Goal: Transaction & Acquisition: Download file/media

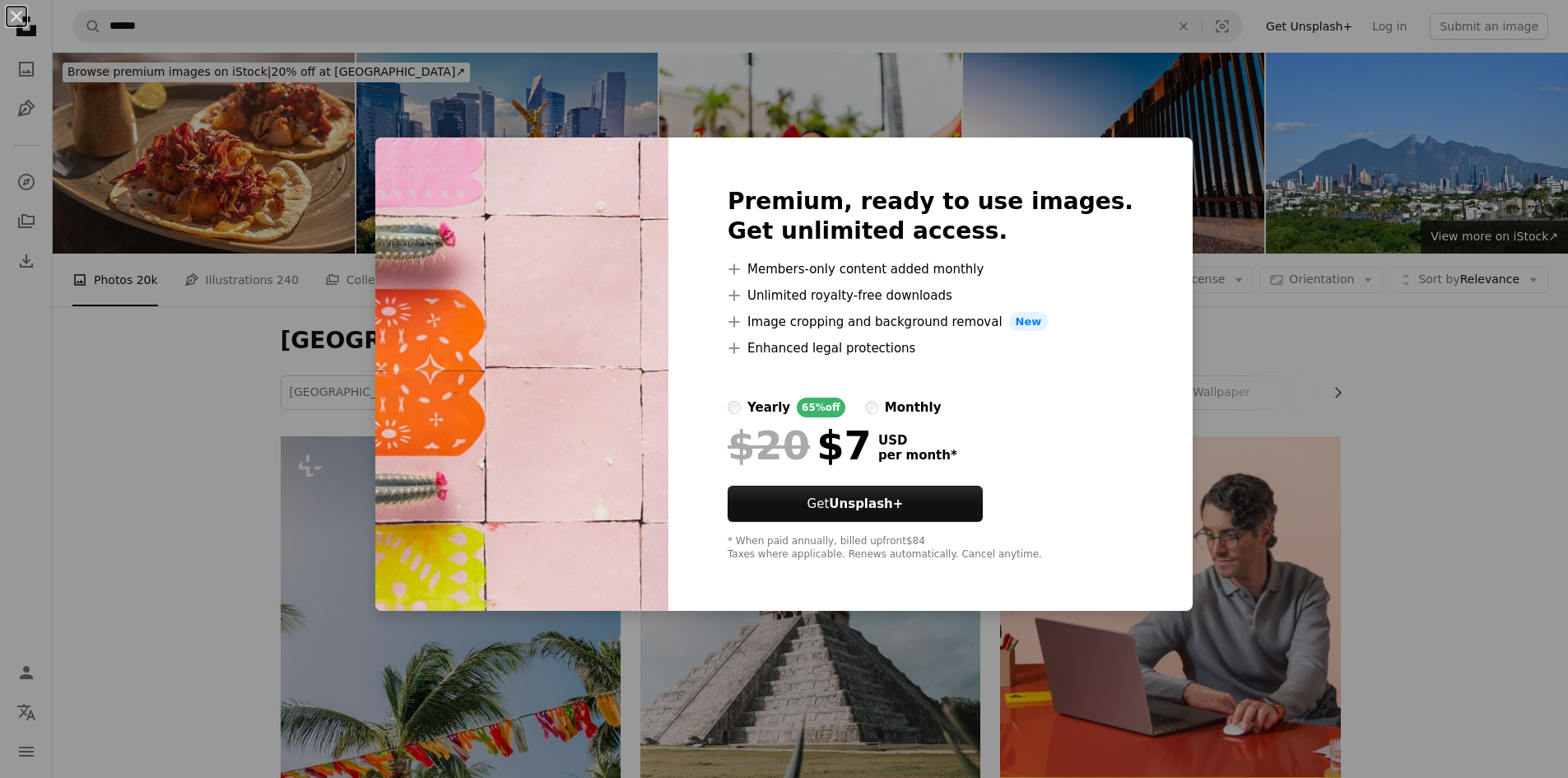
scroll to position [3429, 0]
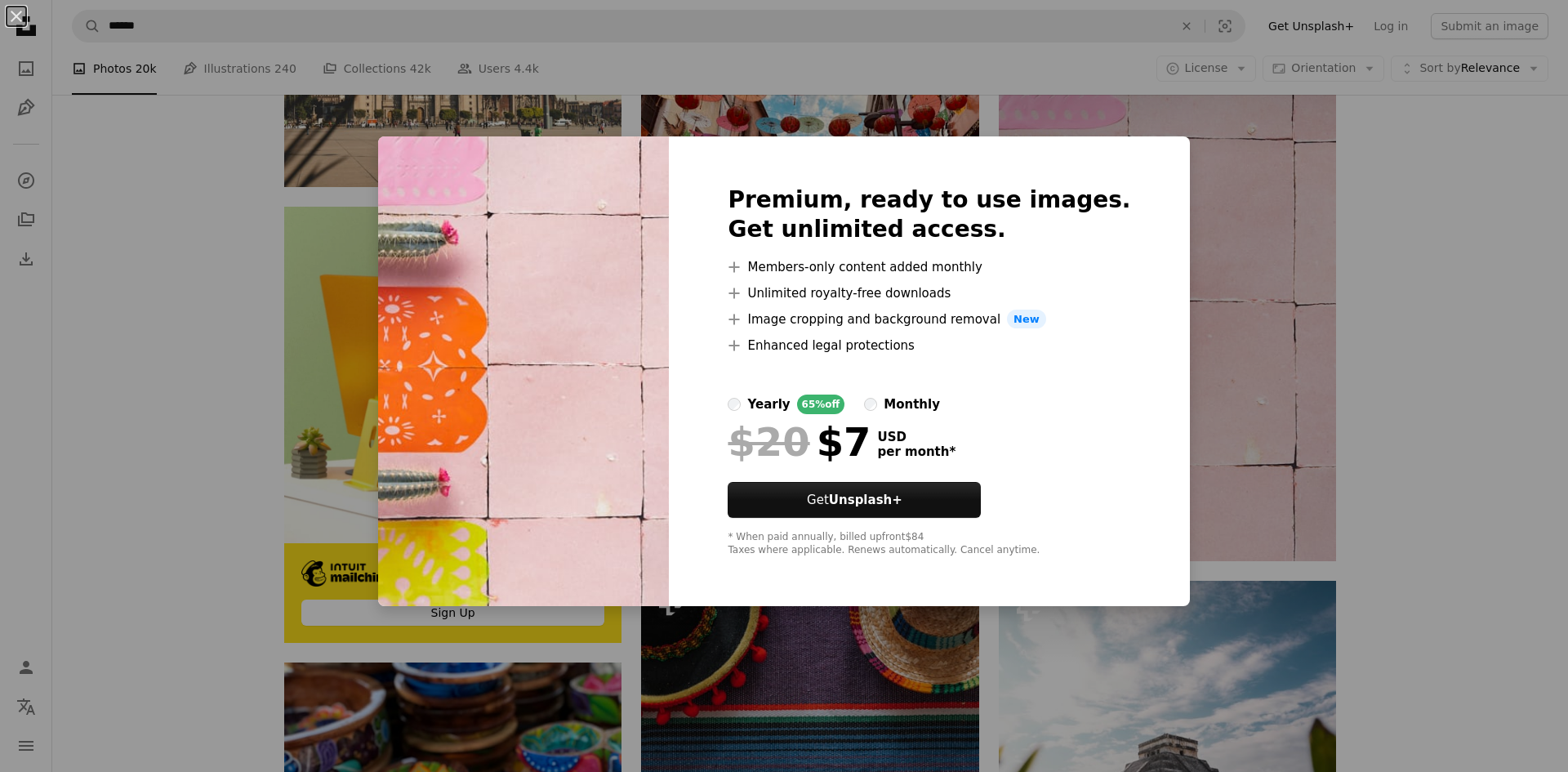
click at [1247, 407] on div "An X shape Premium, ready to use images. Get unlimited access. A plus sign Memb…" at bounding box center [784, 386] width 1568 height 772
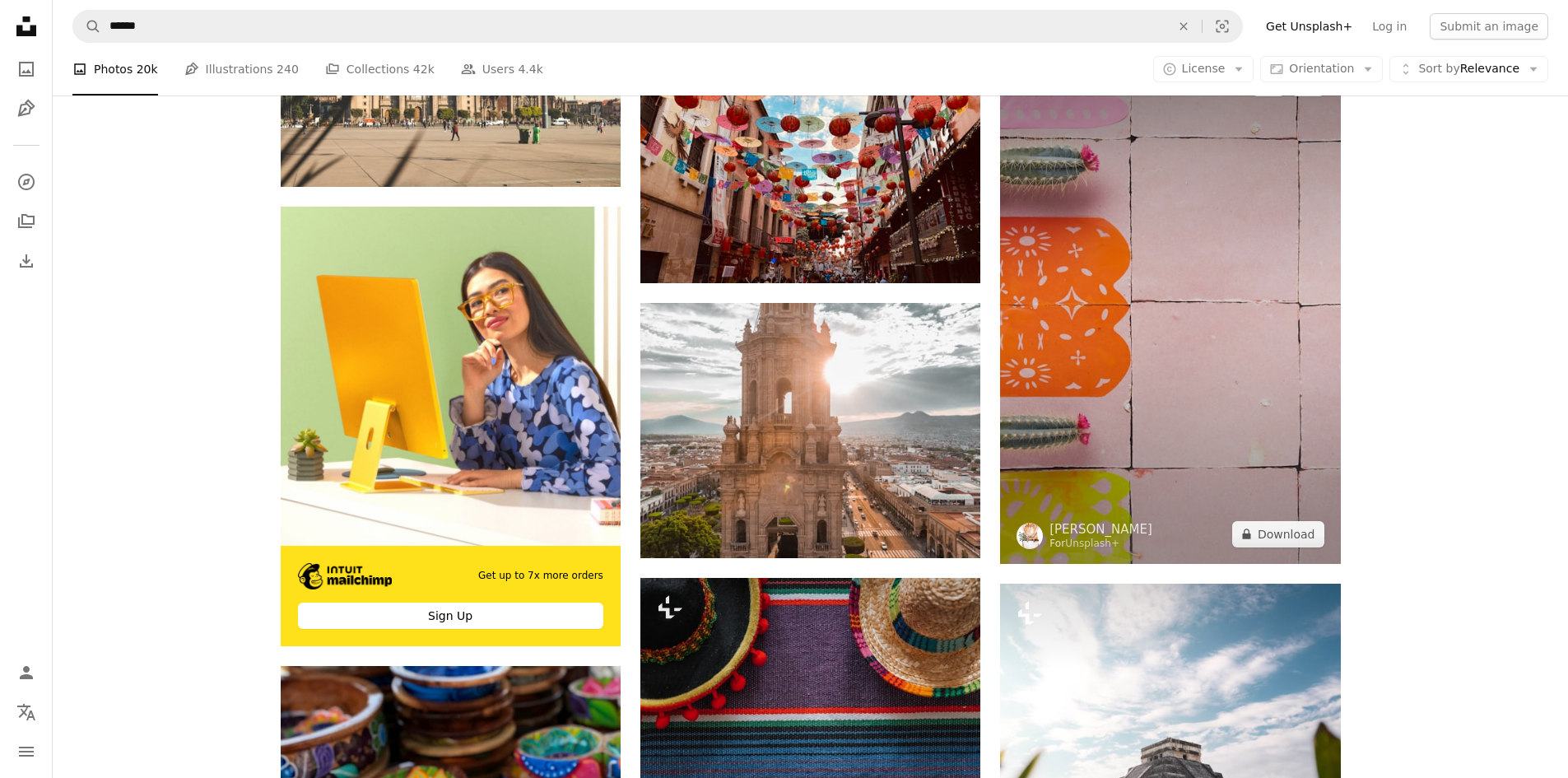
scroll to position [3292, 0]
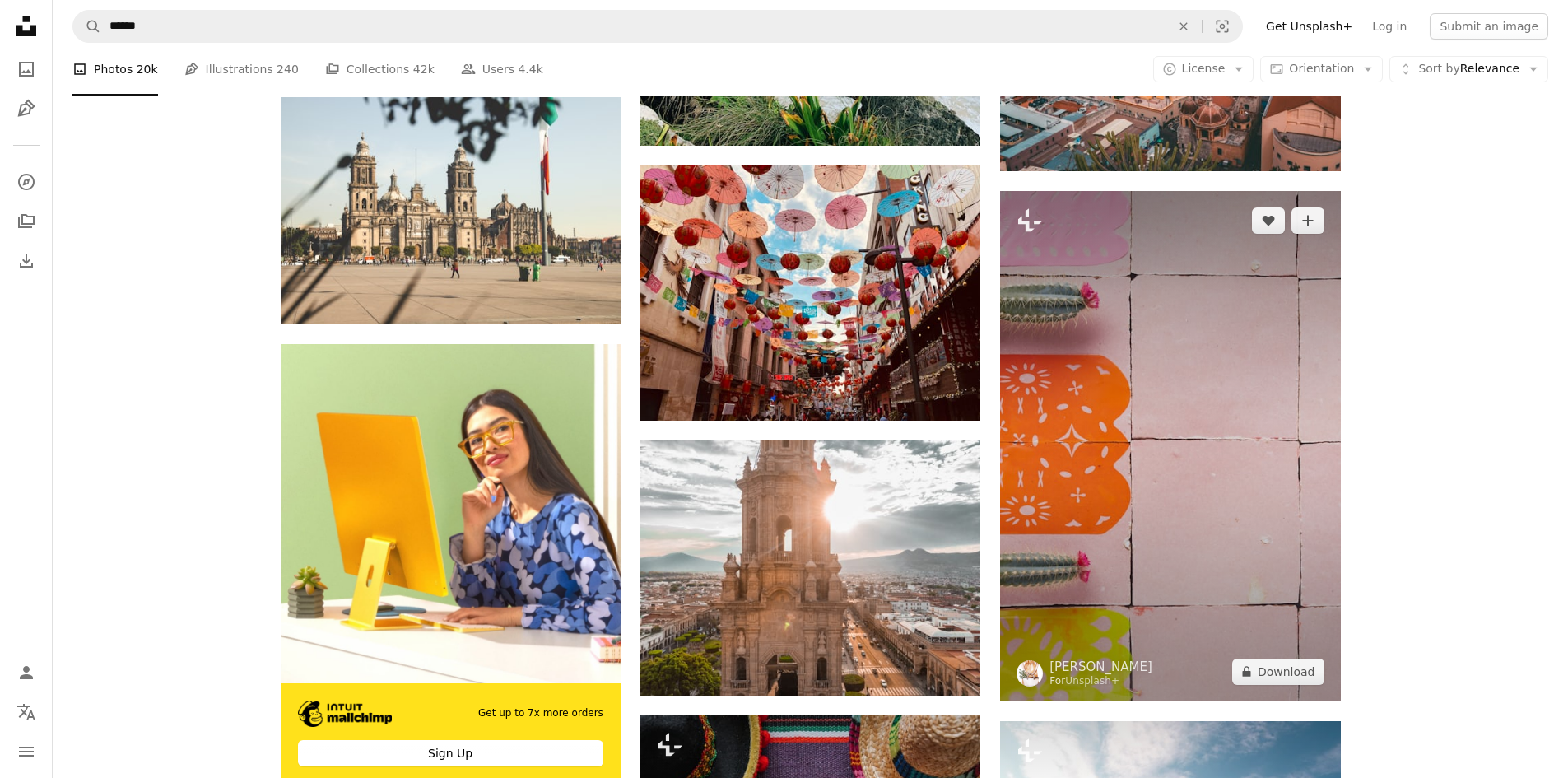
drag, startPoint x: 1153, startPoint y: 420, endPoint x: 1136, endPoint y: 347, distance: 75.0
click at [1136, 347] on img at bounding box center [1171, 446] width 340 height 510
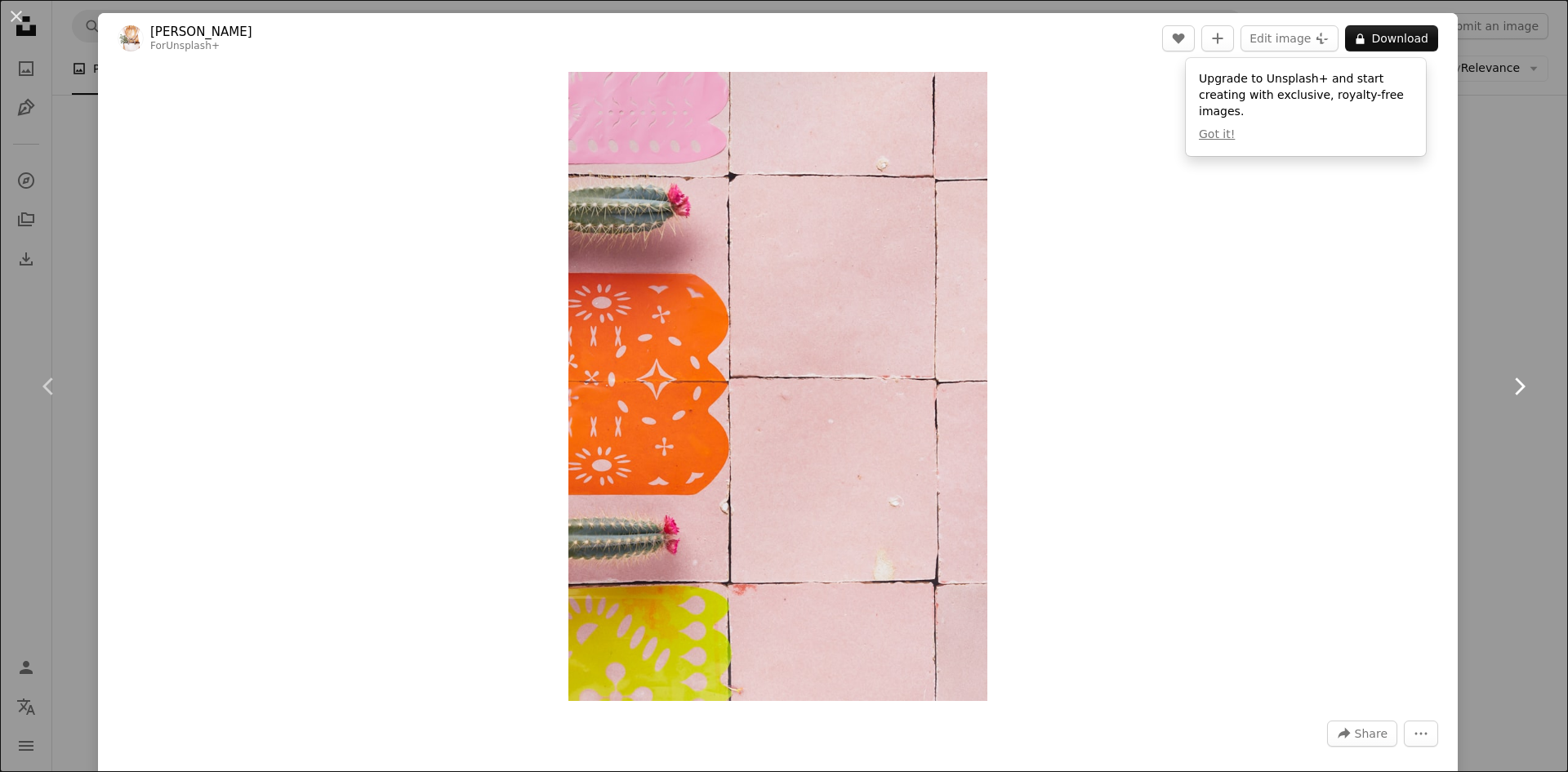
click at [1505, 388] on icon "Chevron right" at bounding box center [1518, 386] width 26 height 26
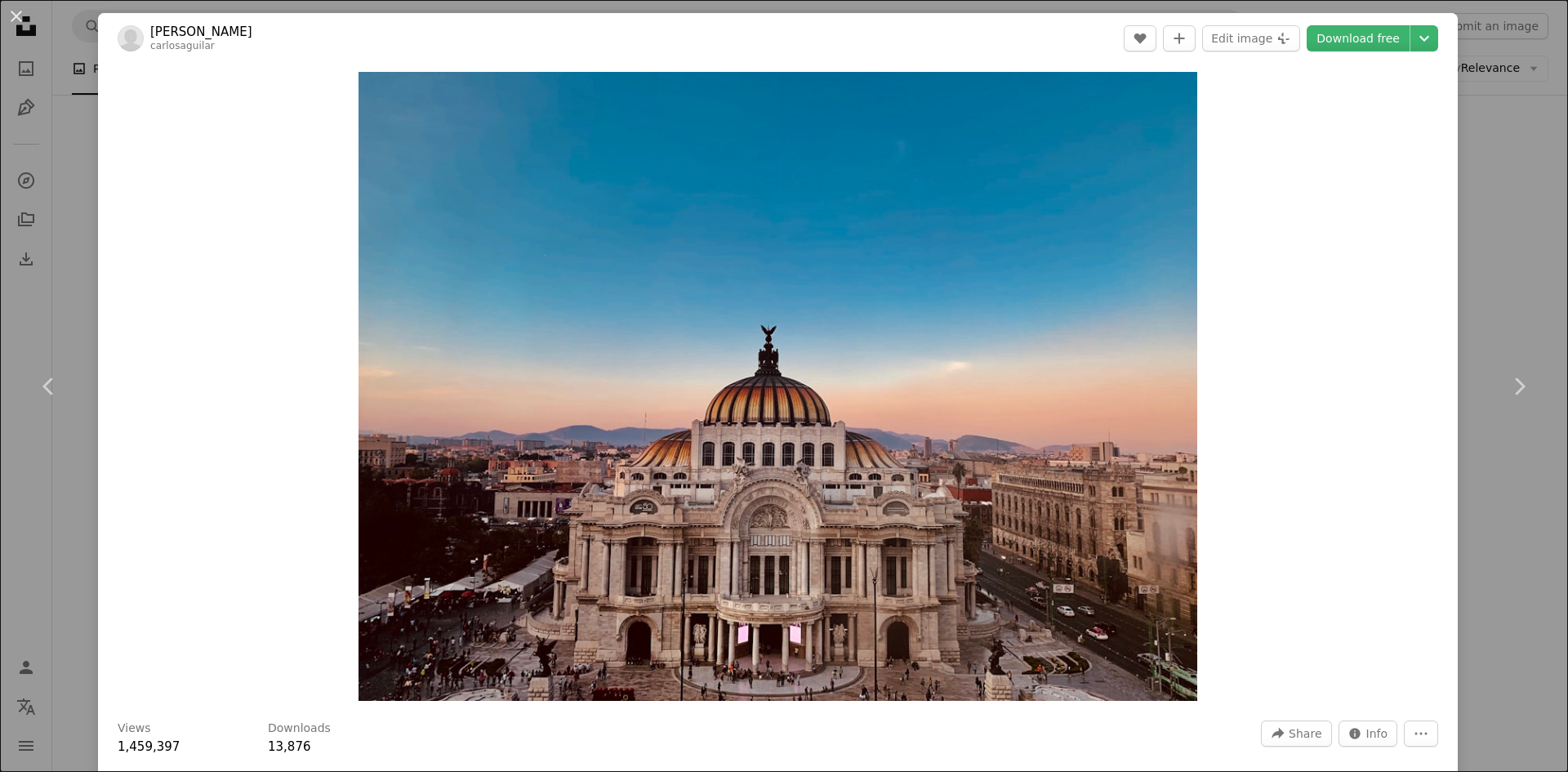
click at [1496, 156] on div "An X shape Chevron left Chevron right [PERSON_NAME] carlosaguilar A heart A plu…" at bounding box center [784, 386] width 1568 height 772
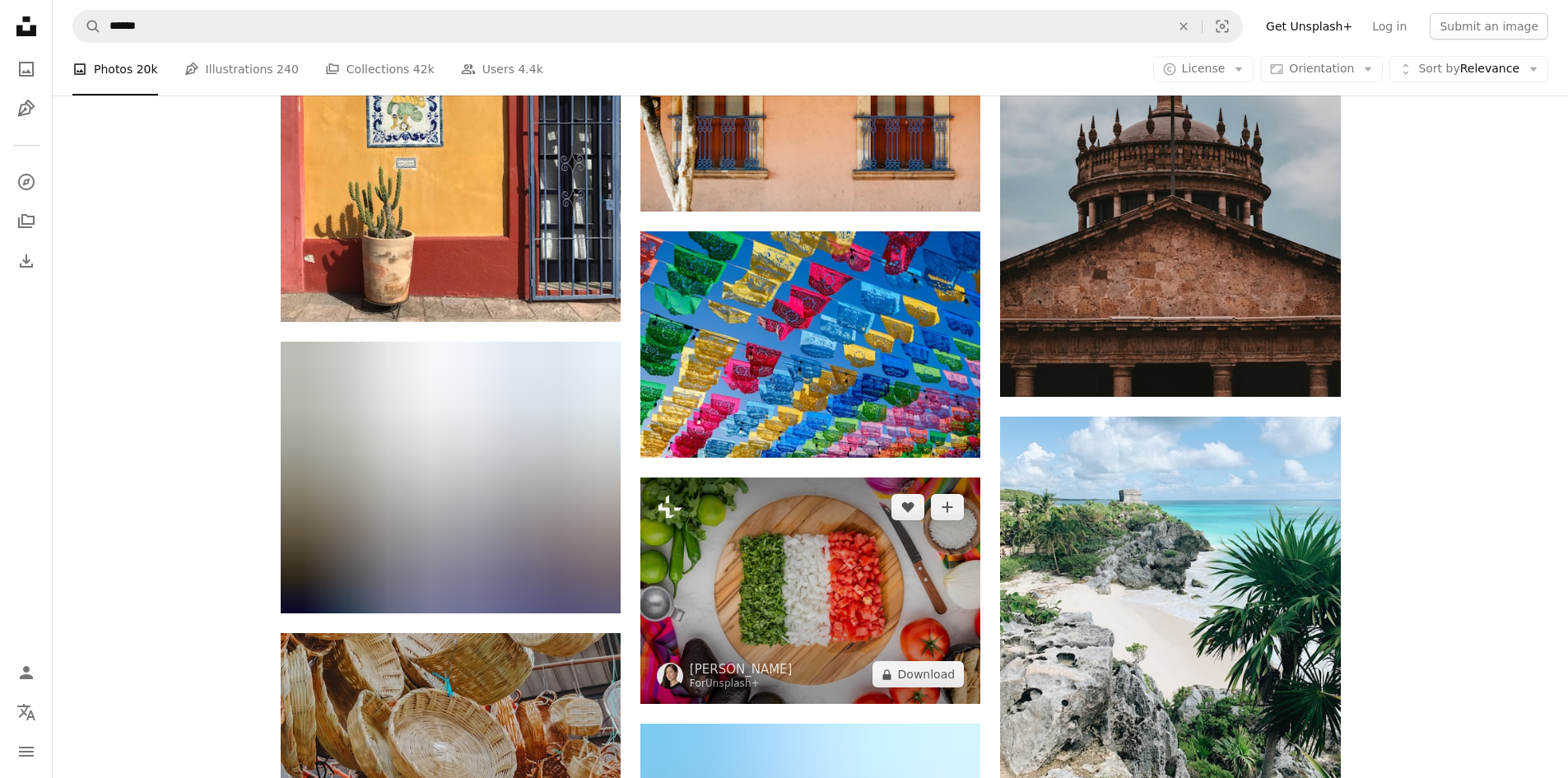
scroll to position [6447, 0]
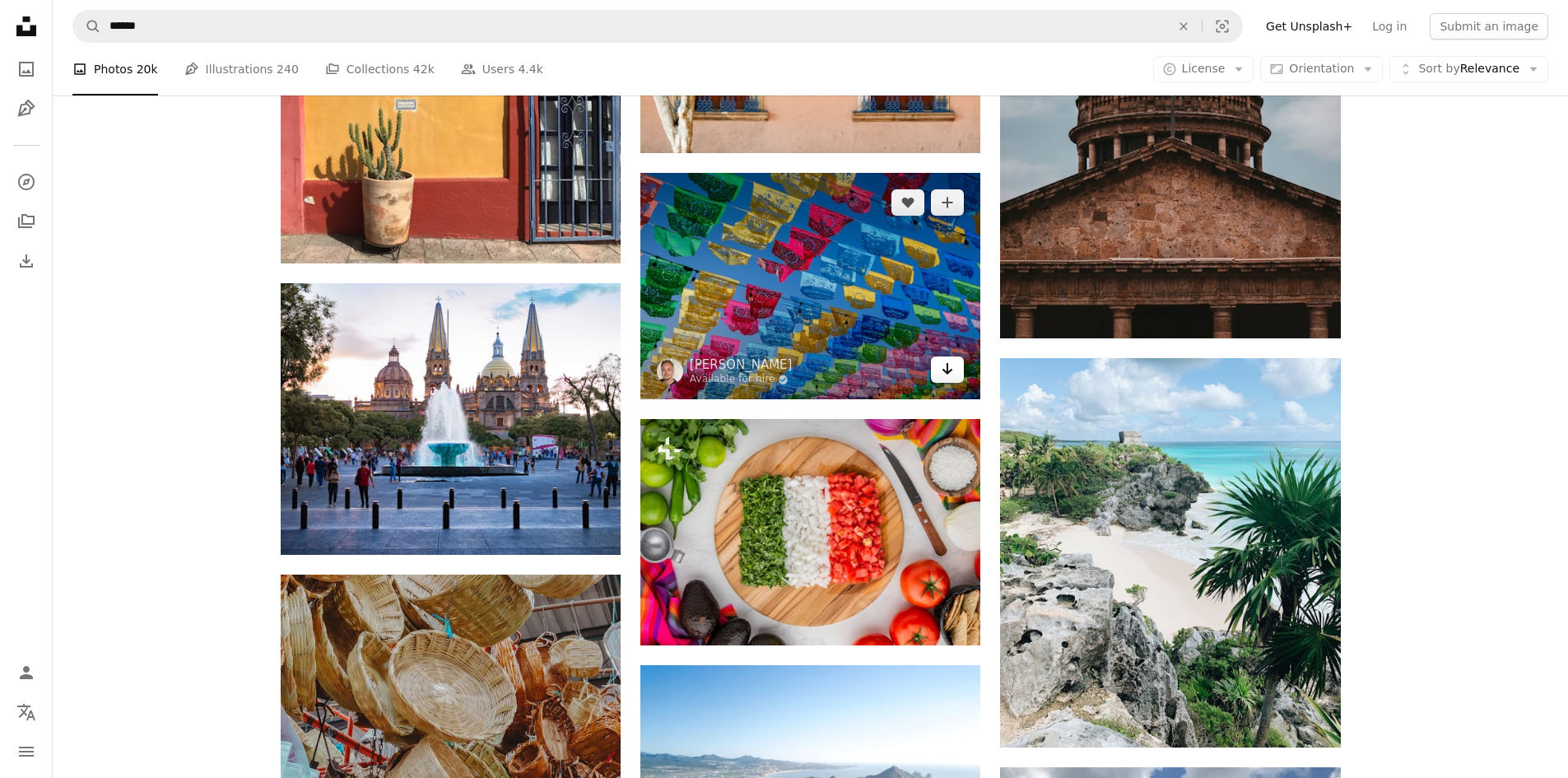
click at [946, 376] on icon "Arrow pointing down" at bounding box center [947, 369] width 13 height 20
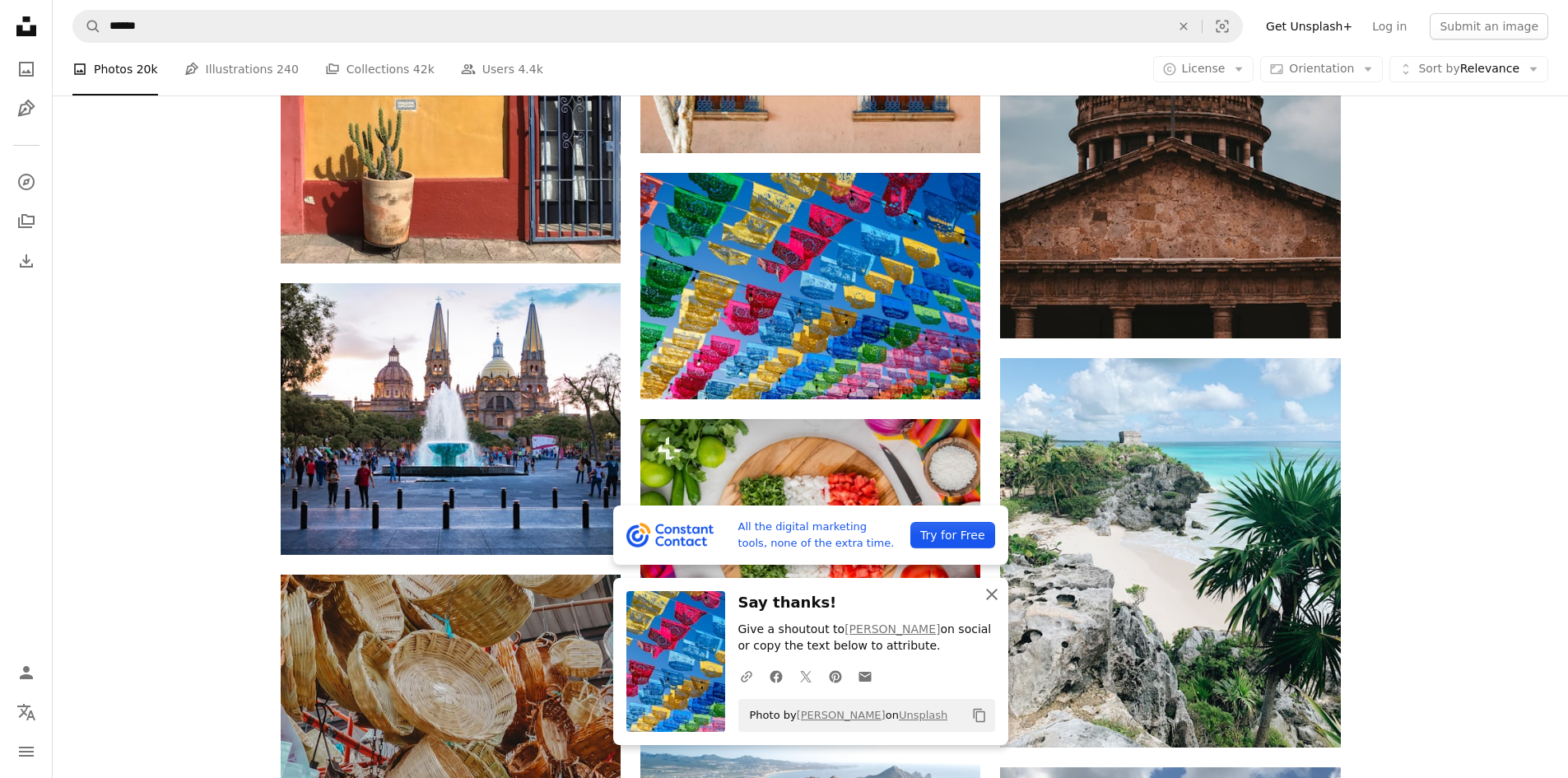
click at [991, 591] on icon "An X shape" at bounding box center [992, 594] width 20 height 20
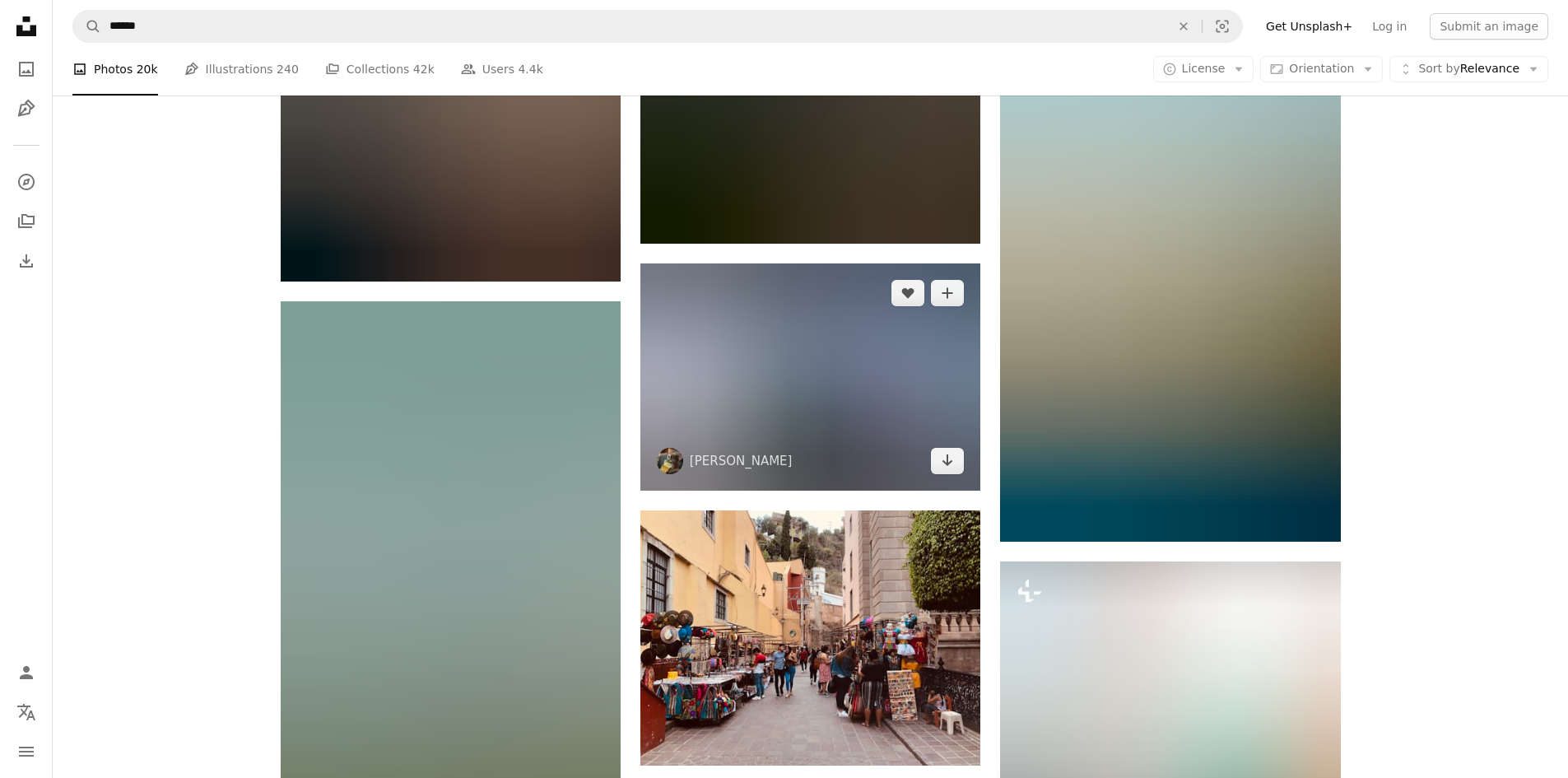
scroll to position [50483, 0]
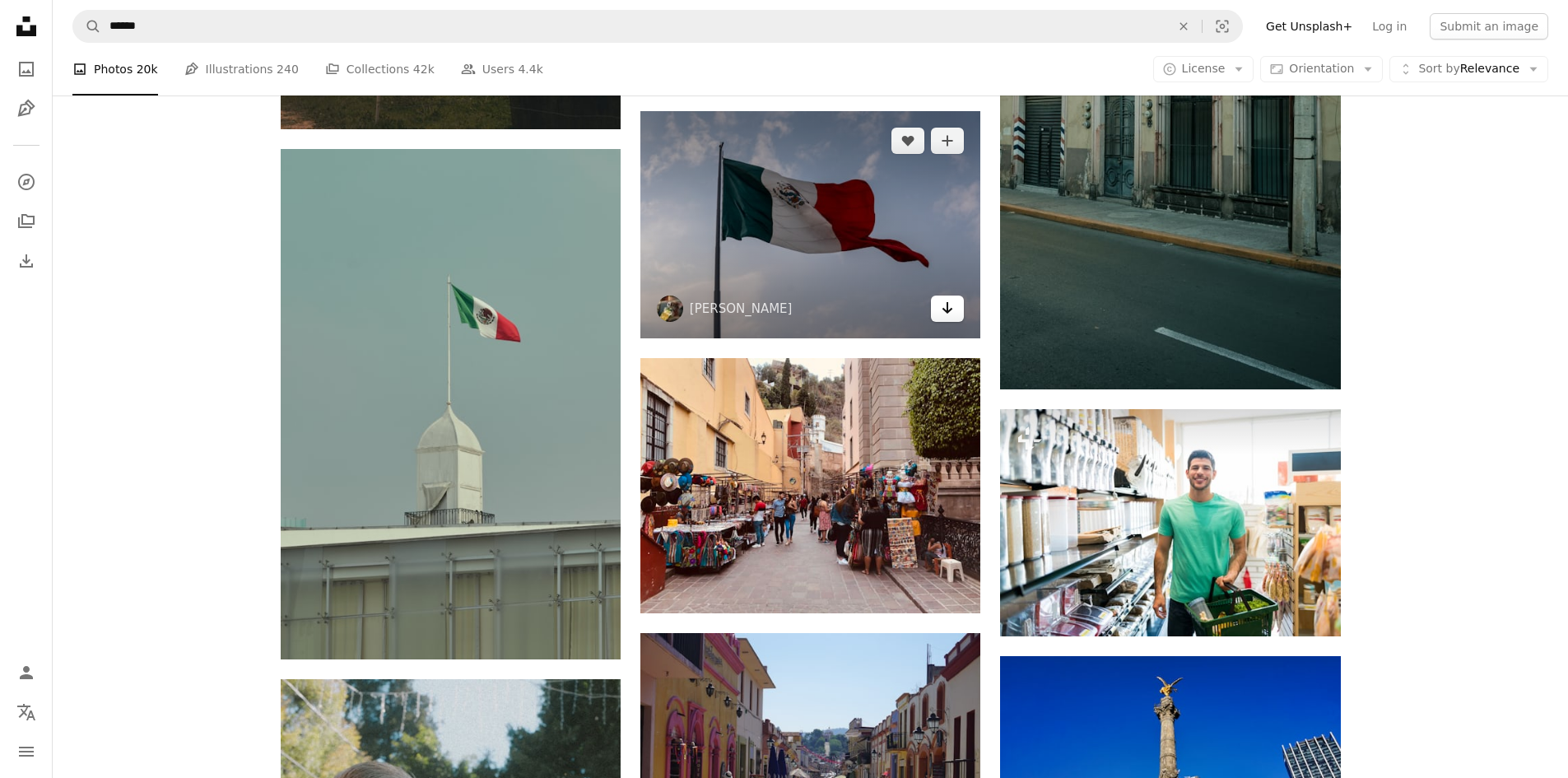
click at [958, 309] on link "Arrow pointing down" at bounding box center [947, 308] width 33 height 27
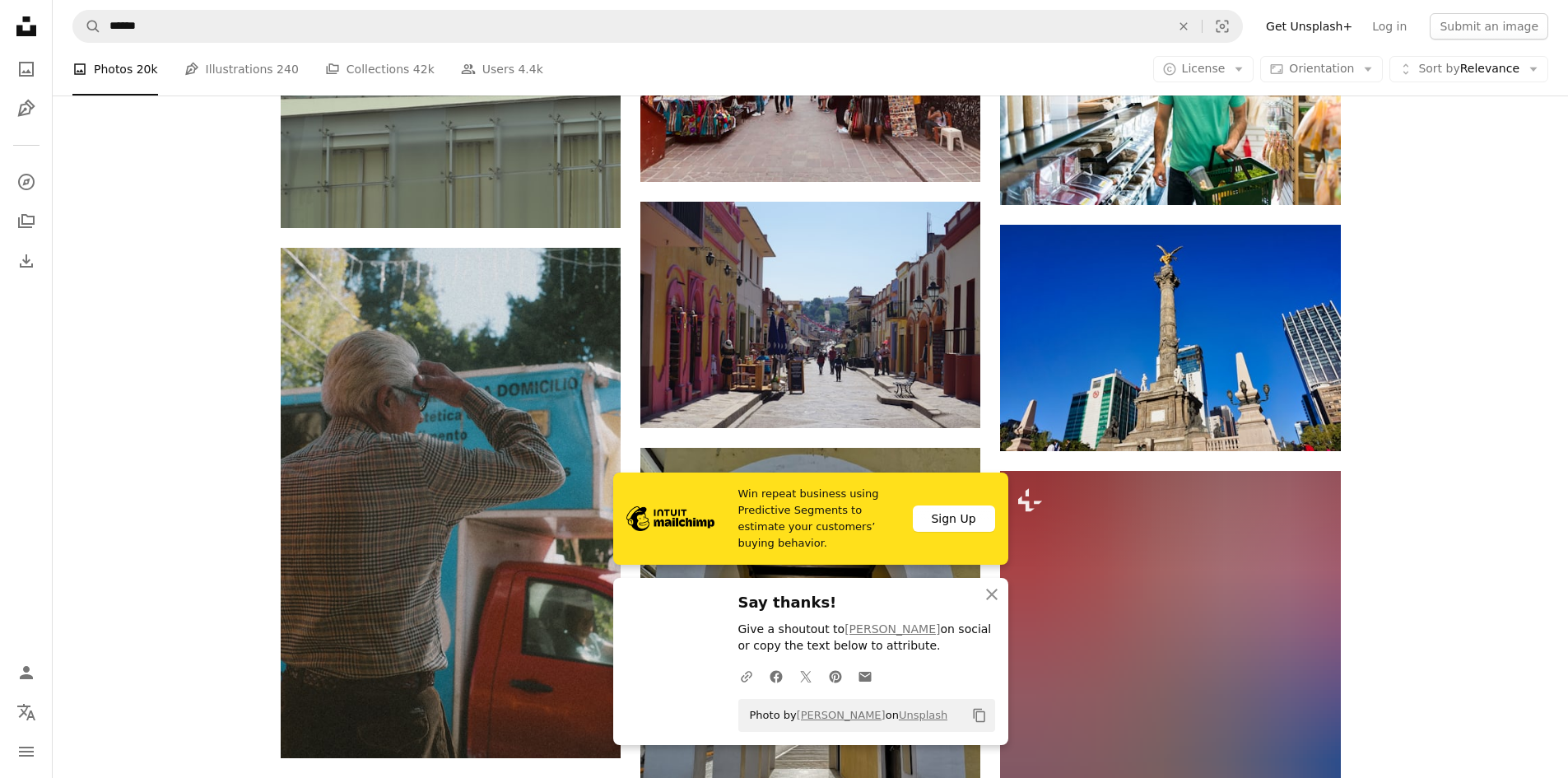
scroll to position [51031, 0]
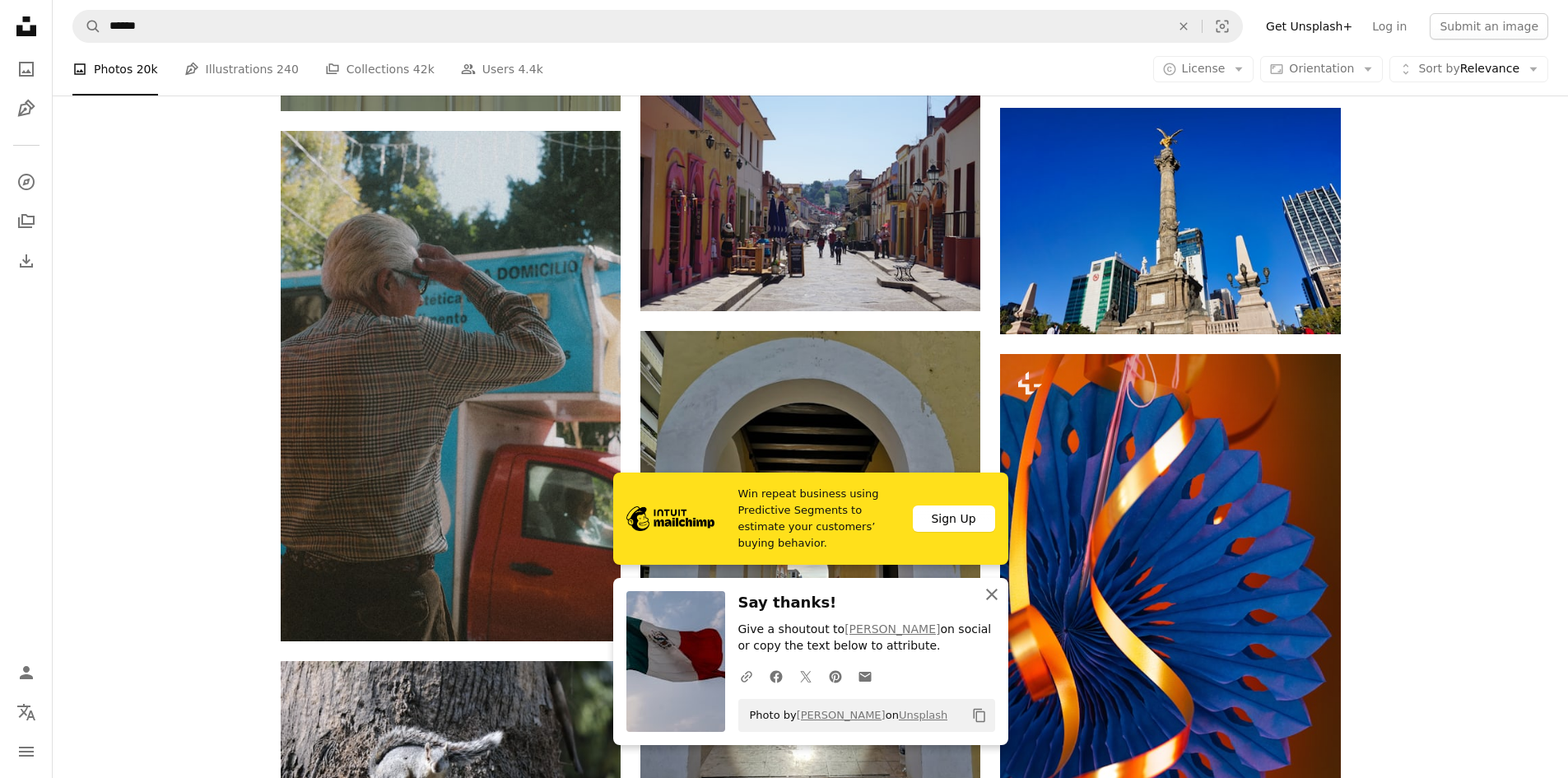
click at [995, 599] on icon "An X shape" at bounding box center [992, 594] width 20 height 20
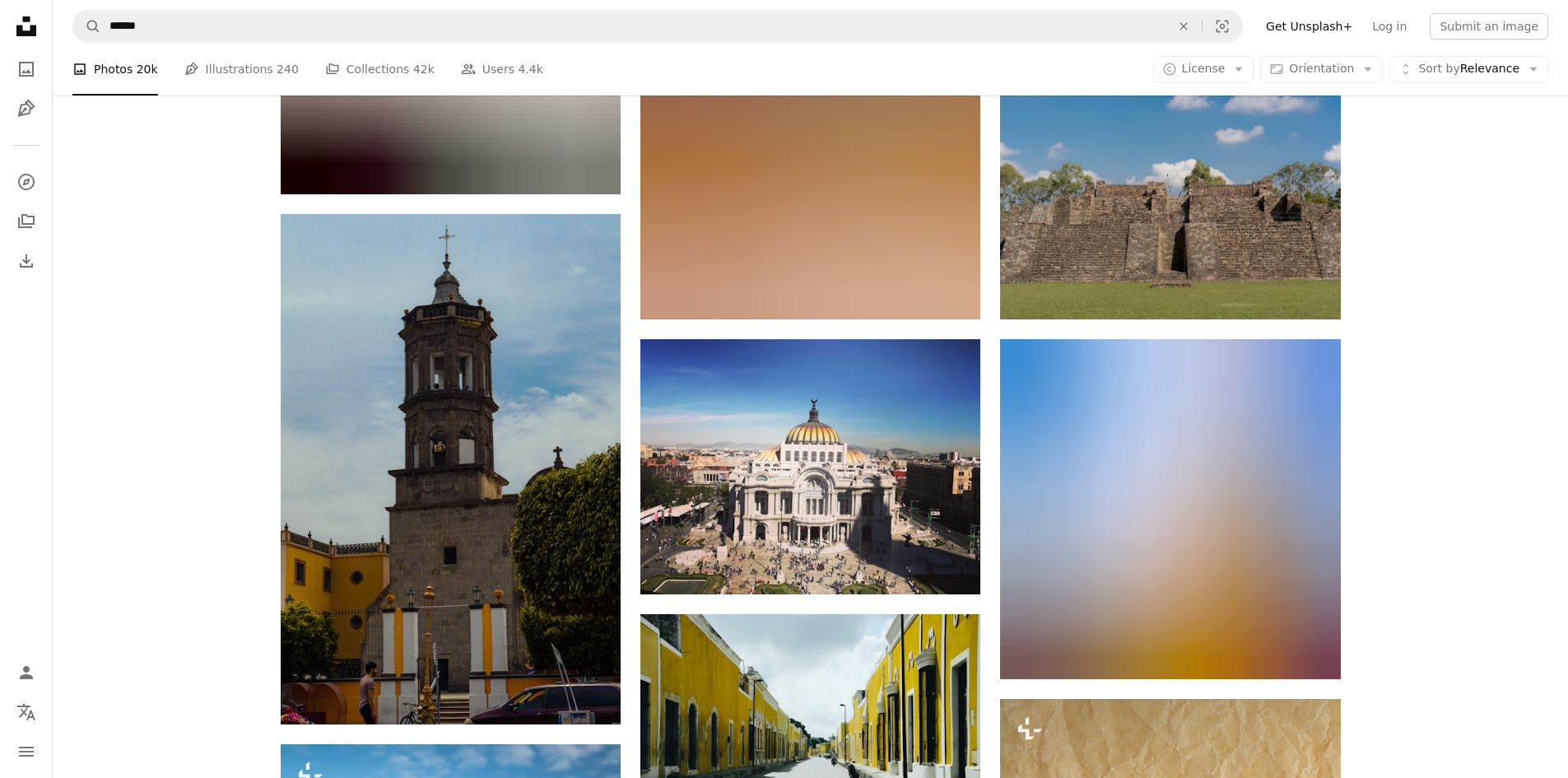
scroll to position [58850, 0]
